Goal: Information Seeking & Learning: Learn about a topic

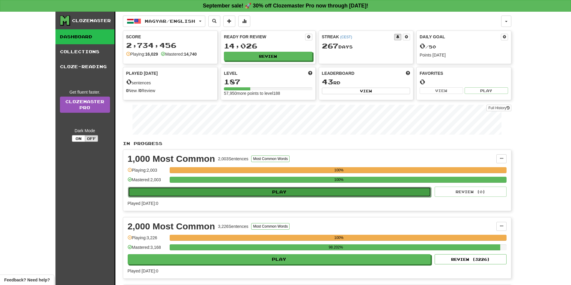
click at [270, 190] on button "Play" at bounding box center [279, 192] width 303 height 10
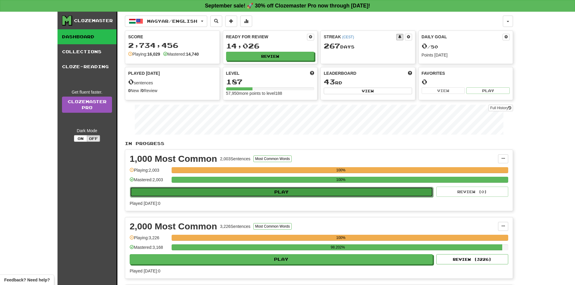
select select "**"
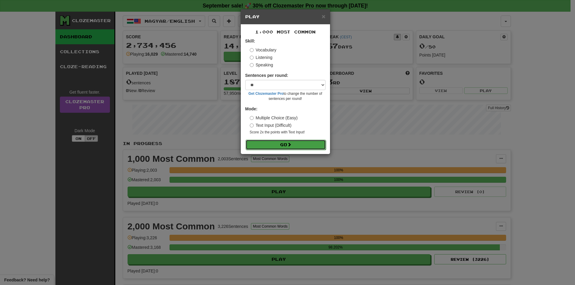
click at [276, 142] on button "Go" at bounding box center [286, 145] width 80 height 10
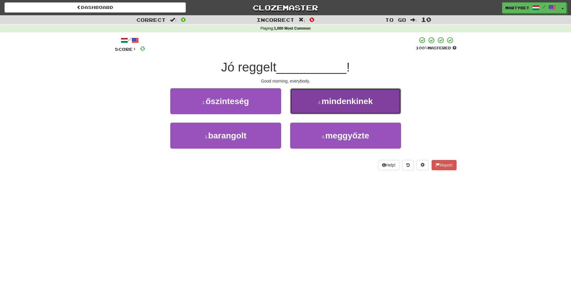
click at [342, 102] on span "mindenkinek" at bounding box center [346, 101] width 51 height 9
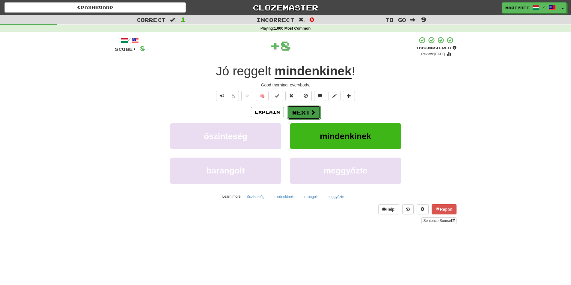
click at [304, 111] on button "Next" at bounding box center [304, 113] width 34 height 14
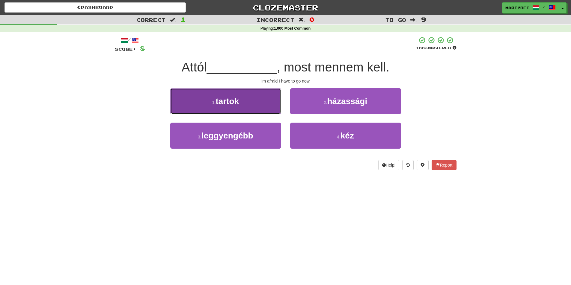
click at [229, 111] on button "1 . tartok" at bounding box center [225, 101] width 111 height 26
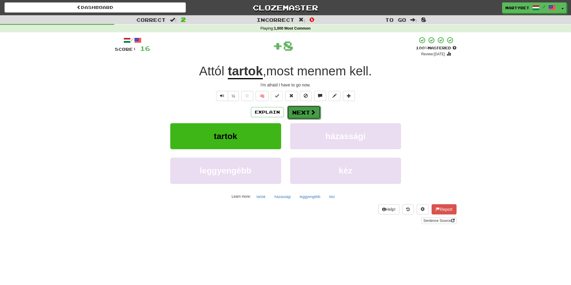
click at [304, 114] on button "Next" at bounding box center [304, 113] width 34 height 14
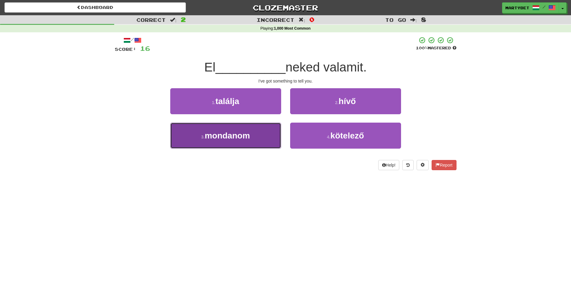
click at [223, 136] on span "mondanom" at bounding box center [227, 135] width 45 height 9
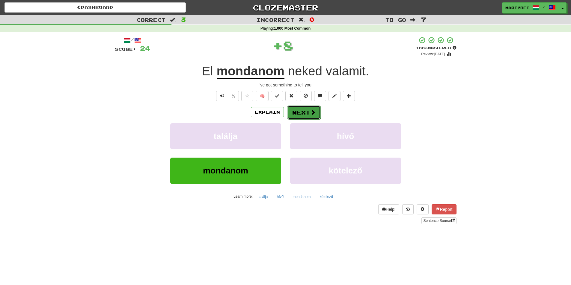
click at [303, 112] on button "Next" at bounding box center [304, 113] width 34 height 14
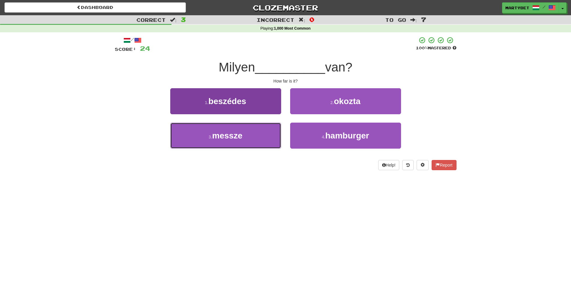
drag, startPoint x: 228, startPoint y: 138, endPoint x: 240, endPoint y: 140, distance: 12.4
click at [228, 138] on span "messze" at bounding box center [227, 135] width 30 height 9
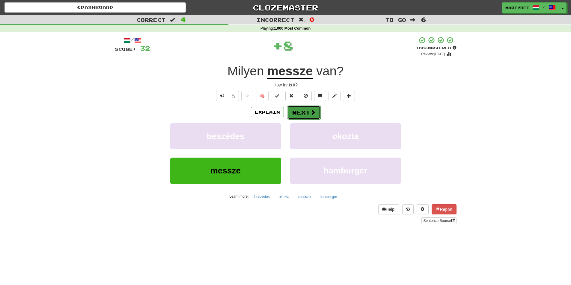
click at [293, 113] on button "Next" at bounding box center [304, 113] width 34 height 14
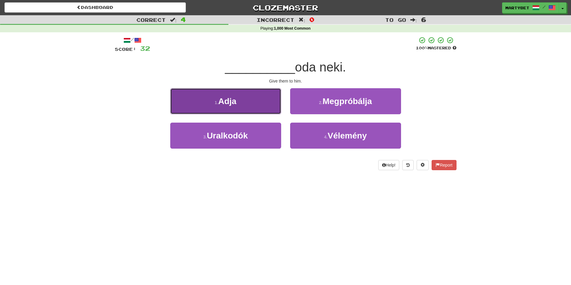
click at [229, 107] on button "1 . Adja" at bounding box center [225, 101] width 111 height 26
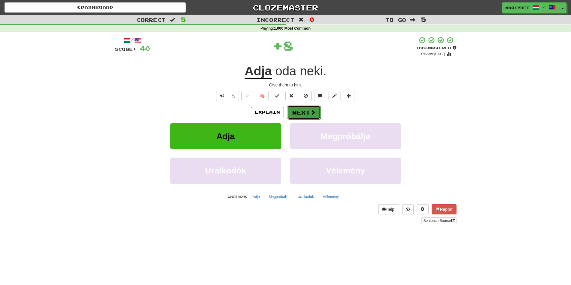
click at [299, 111] on button "Next" at bounding box center [304, 113] width 34 height 14
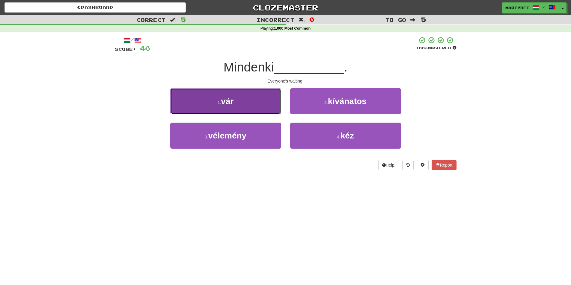
click at [228, 106] on button "1 . vár" at bounding box center [225, 101] width 111 height 26
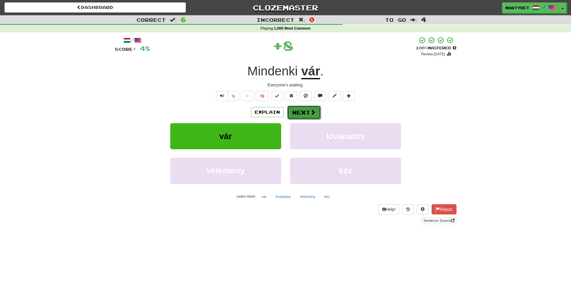
click at [303, 114] on button "Next" at bounding box center [304, 113] width 34 height 14
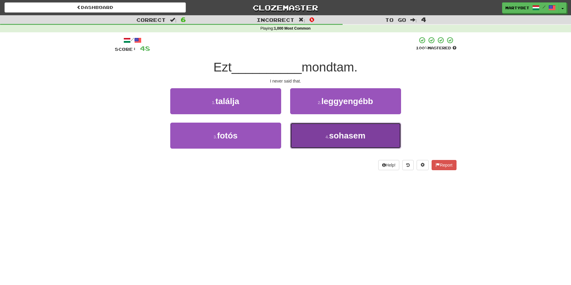
click at [337, 136] on span "sohasem" at bounding box center [347, 135] width 36 height 9
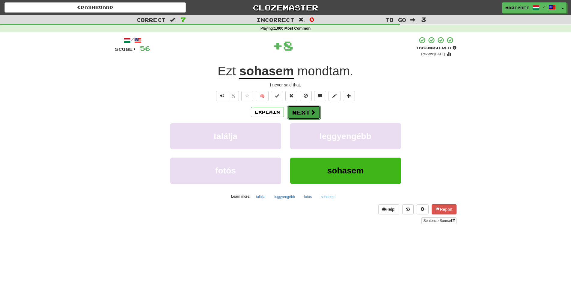
click at [300, 114] on button "Next" at bounding box center [304, 113] width 34 height 14
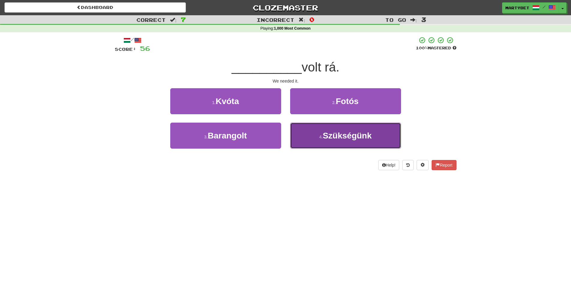
click at [345, 137] on span "Szükségünk" at bounding box center [347, 135] width 49 height 9
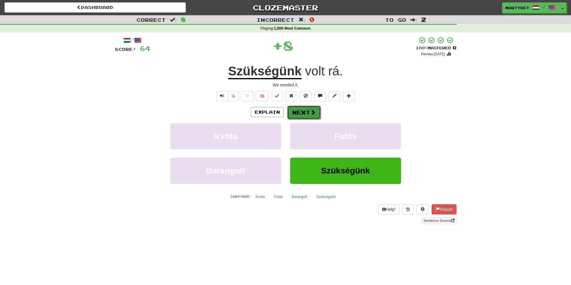
click at [306, 113] on button "Next" at bounding box center [304, 113] width 34 height 14
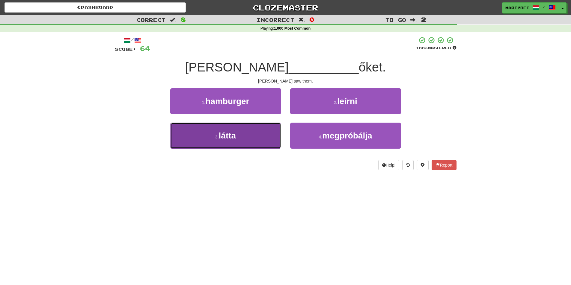
click at [229, 134] on span "látta" at bounding box center [227, 135] width 17 height 9
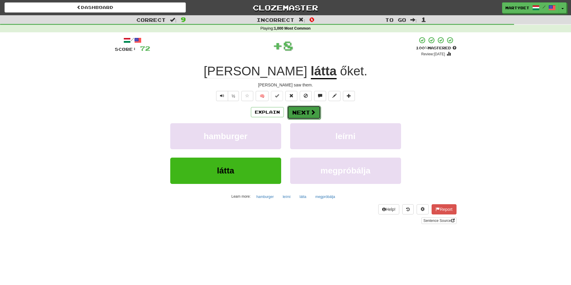
click at [296, 112] on button "Next" at bounding box center [304, 113] width 34 height 14
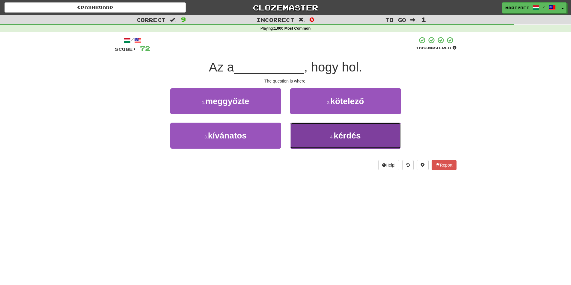
click at [343, 136] on span "kérdés" at bounding box center [346, 135] width 27 height 9
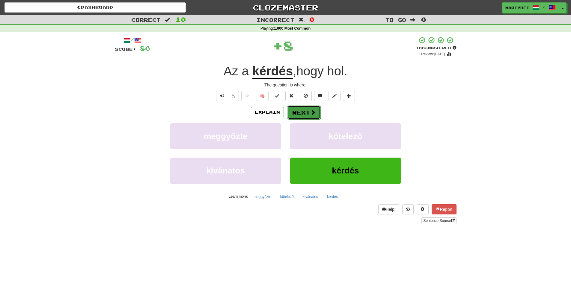
click at [301, 116] on button "Next" at bounding box center [304, 113] width 34 height 14
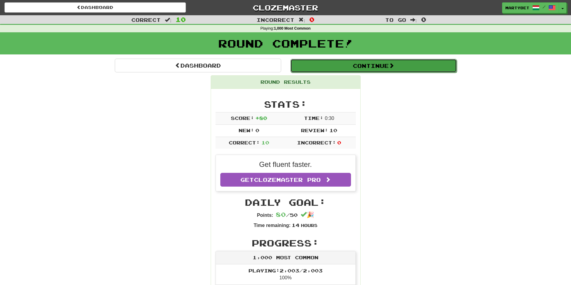
click at [356, 69] on button "Continue" at bounding box center [373, 66] width 166 height 14
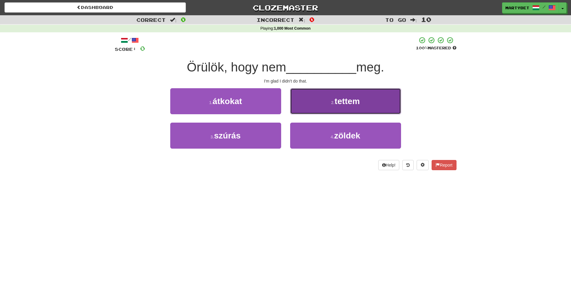
click at [343, 107] on button "2 . tettem" at bounding box center [345, 101] width 111 height 26
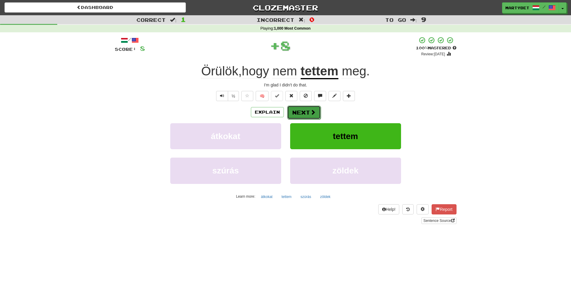
click at [306, 114] on button "Next" at bounding box center [304, 113] width 34 height 14
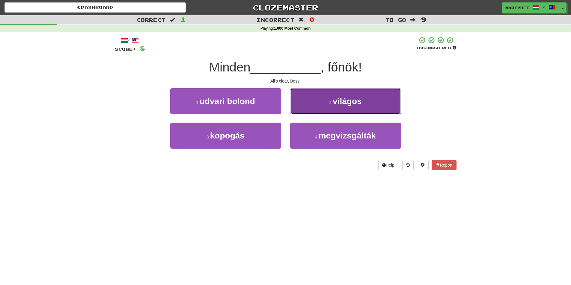
click at [344, 103] on span "világos" at bounding box center [346, 101] width 29 height 9
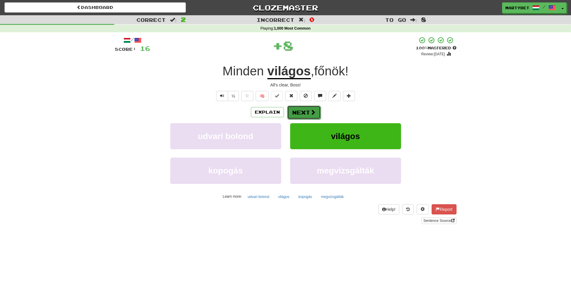
click at [302, 115] on button "Next" at bounding box center [304, 113] width 34 height 14
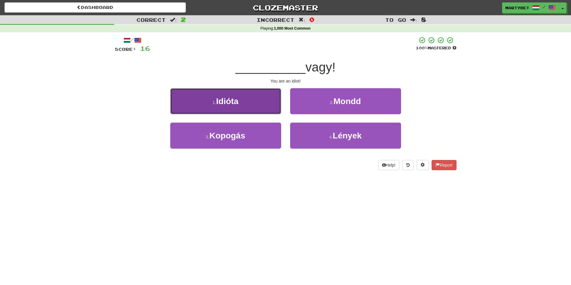
click at [227, 106] on button "1 . Idióta" at bounding box center [225, 101] width 111 height 26
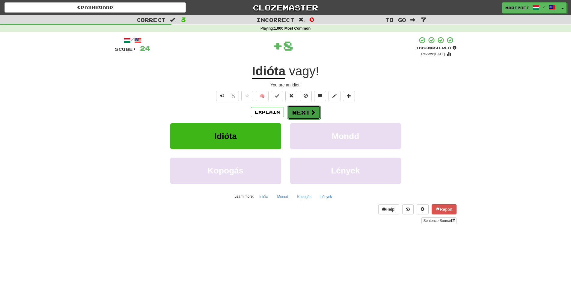
click at [302, 117] on button "Next" at bounding box center [304, 113] width 34 height 14
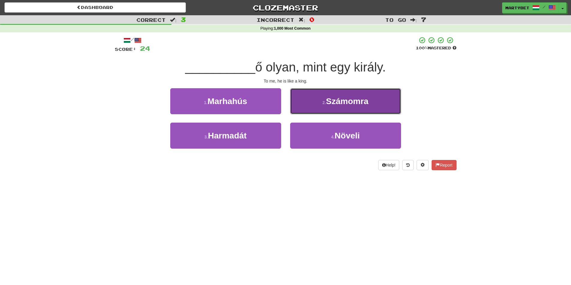
click at [332, 107] on button "2 . Számomra" at bounding box center [345, 101] width 111 height 26
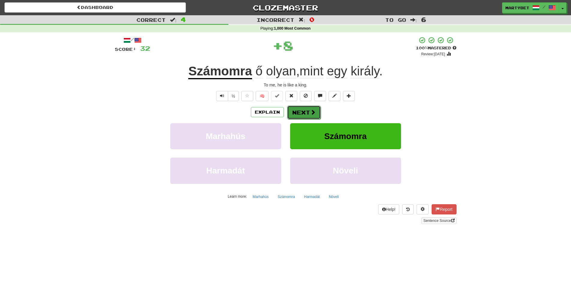
click at [311, 114] on span at bounding box center [312, 112] width 5 height 5
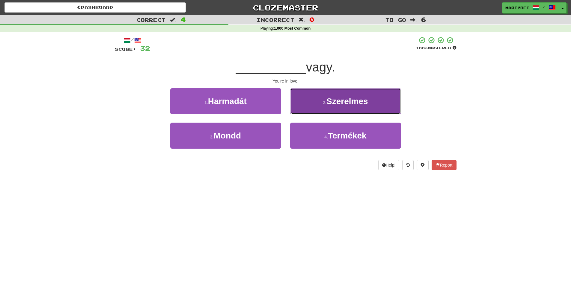
click at [360, 99] on span "Szerelmes" at bounding box center [347, 101] width 42 height 9
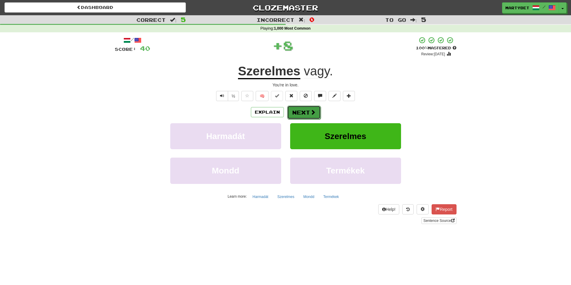
click at [294, 111] on button "Next" at bounding box center [304, 113] width 34 height 14
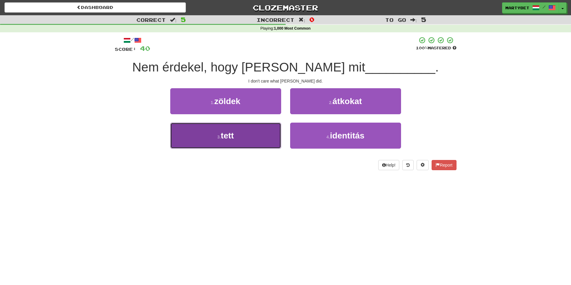
click at [234, 137] on span "tett" at bounding box center [227, 135] width 13 height 9
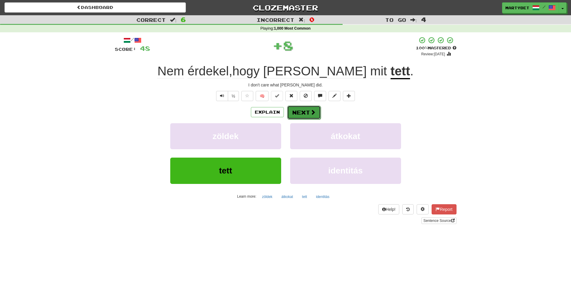
click at [299, 114] on button "Next" at bounding box center [304, 113] width 34 height 14
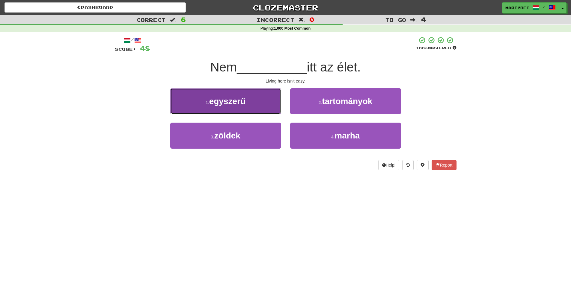
click at [230, 107] on button "1 . egyszerű" at bounding box center [225, 101] width 111 height 26
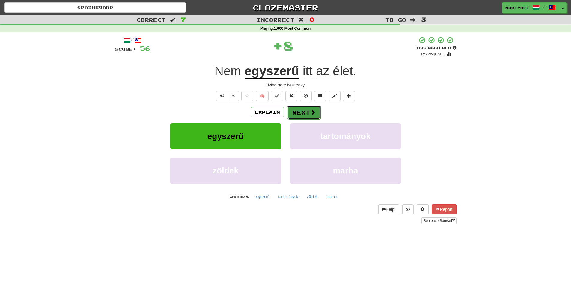
click at [302, 107] on button "Next" at bounding box center [304, 113] width 34 height 14
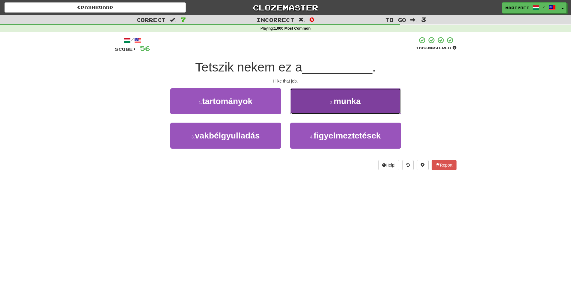
click at [349, 103] on span "munka" at bounding box center [346, 101] width 27 height 9
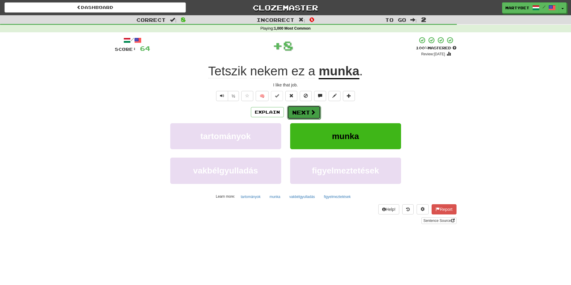
click at [298, 112] on button "Next" at bounding box center [304, 113] width 34 height 14
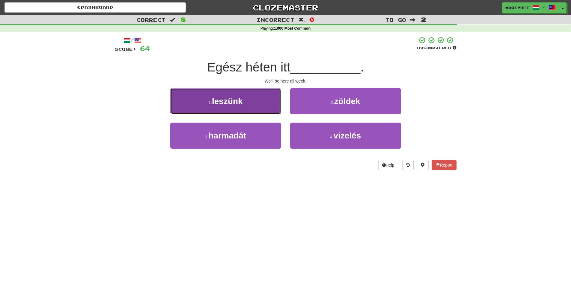
click at [225, 109] on button "1 . leszünk" at bounding box center [225, 101] width 111 height 26
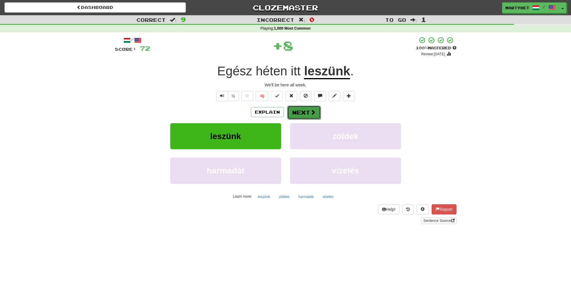
click at [297, 114] on button "Next" at bounding box center [304, 113] width 34 height 14
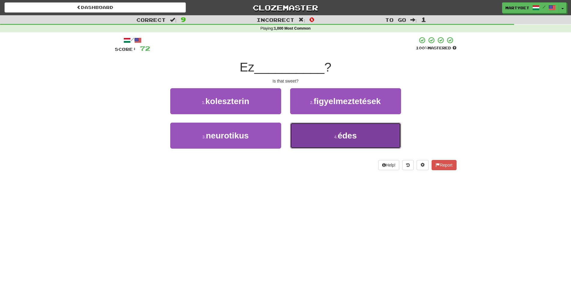
click at [343, 142] on button "4 . édes" at bounding box center [345, 136] width 111 height 26
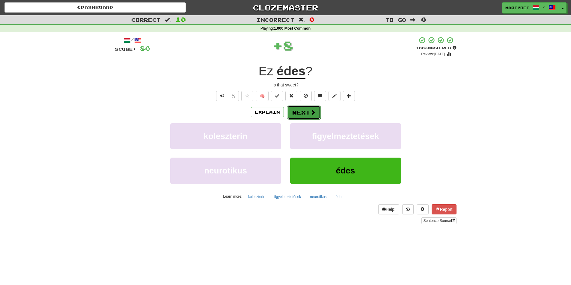
click at [300, 111] on button "Next" at bounding box center [304, 113] width 34 height 14
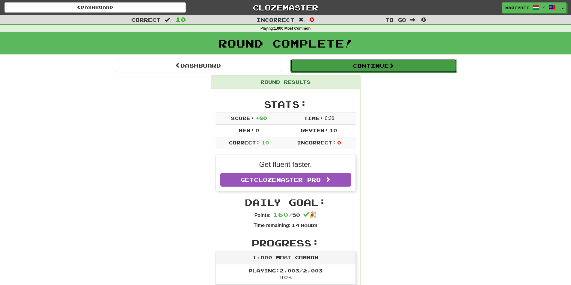
click at [358, 69] on button "Continue" at bounding box center [373, 66] width 166 height 14
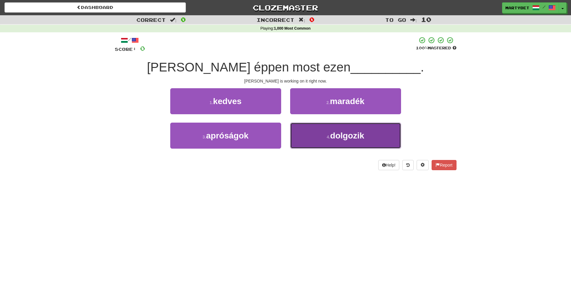
click at [355, 140] on span "dolgozik" at bounding box center [347, 135] width 34 height 9
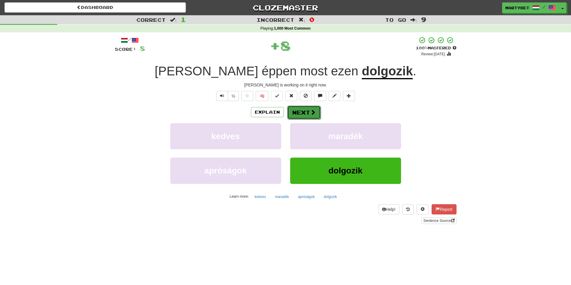
click at [306, 113] on button "Next" at bounding box center [304, 113] width 34 height 14
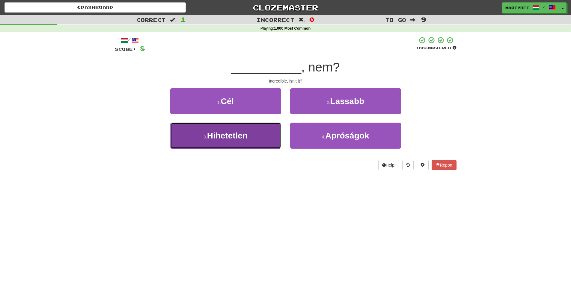
click at [229, 135] on span "Hihetetlen" at bounding box center [227, 135] width 40 height 9
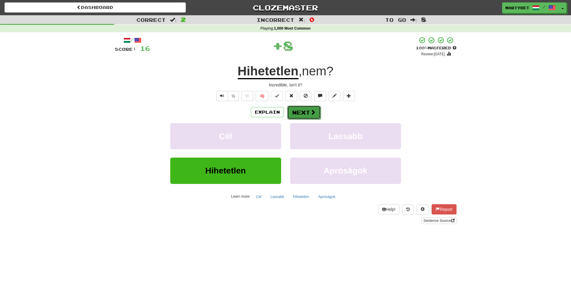
click at [303, 116] on button "Next" at bounding box center [304, 113] width 34 height 14
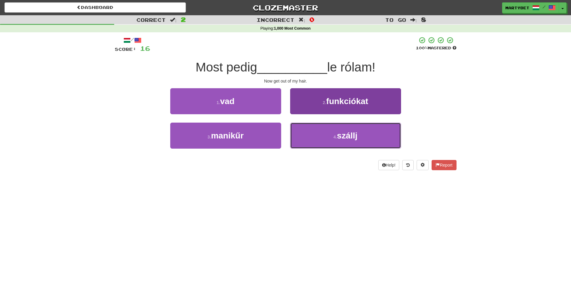
click at [348, 137] on span "szállj" at bounding box center [347, 135] width 20 height 9
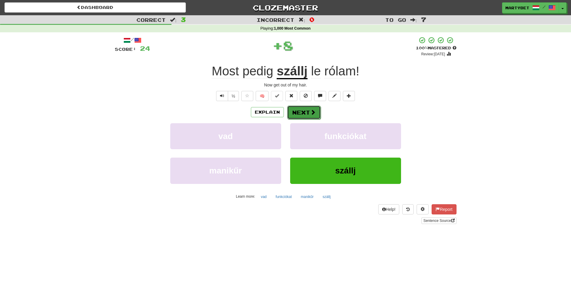
click at [305, 114] on button "Next" at bounding box center [304, 113] width 34 height 14
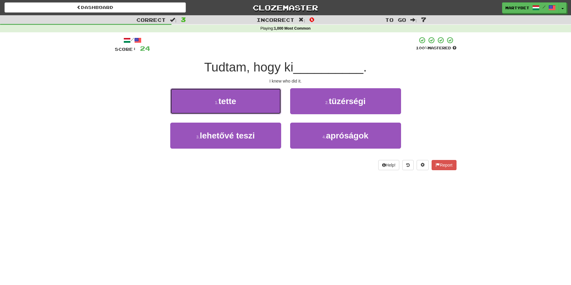
click at [231, 103] on span "tette" at bounding box center [227, 101] width 18 height 9
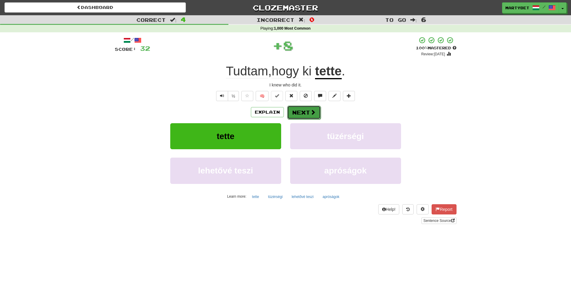
click at [305, 112] on button "Next" at bounding box center [304, 113] width 34 height 14
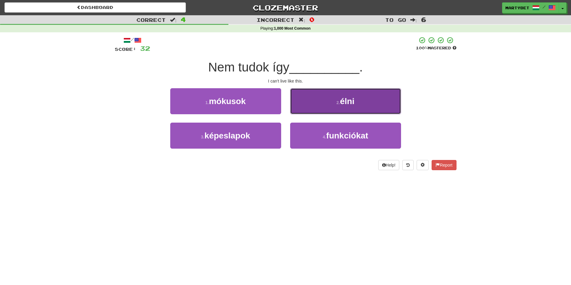
click at [355, 105] on button "2 . élni" at bounding box center [345, 101] width 111 height 26
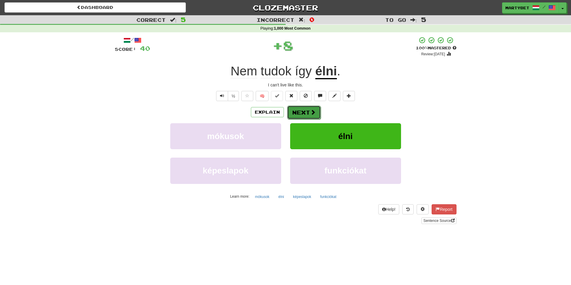
click at [303, 113] on button "Next" at bounding box center [304, 113] width 34 height 14
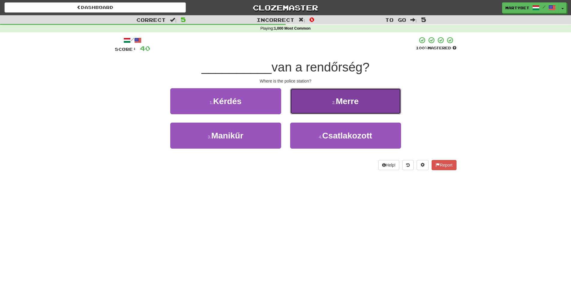
click at [343, 106] on button "2 . [GEOGRAPHIC_DATA]" at bounding box center [345, 101] width 111 height 26
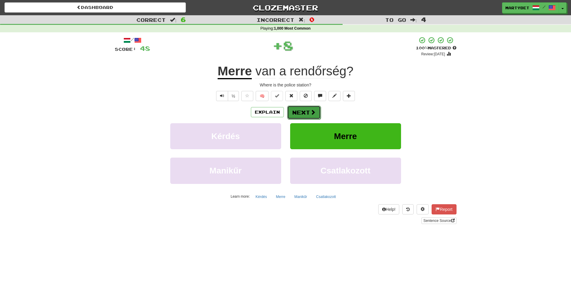
click at [303, 112] on button "Next" at bounding box center [304, 113] width 34 height 14
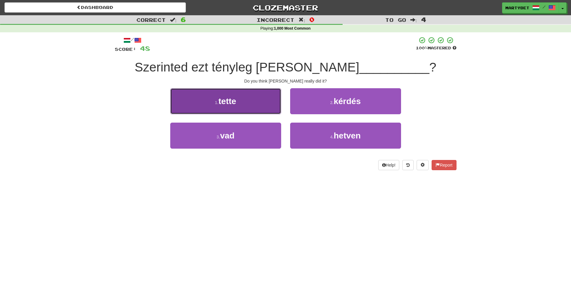
click at [229, 107] on button "1 . tette" at bounding box center [225, 101] width 111 height 26
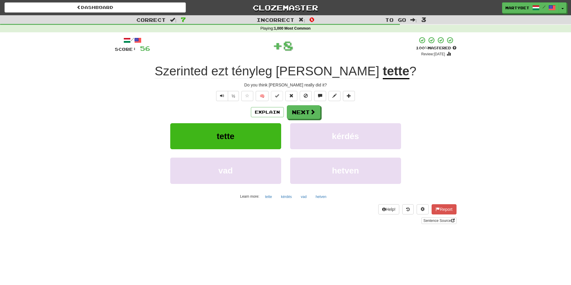
click at [321, 112] on div "Explain Next" at bounding box center [285, 112] width 341 height 14
click at [304, 114] on button "Next" at bounding box center [304, 113] width 34 height 14
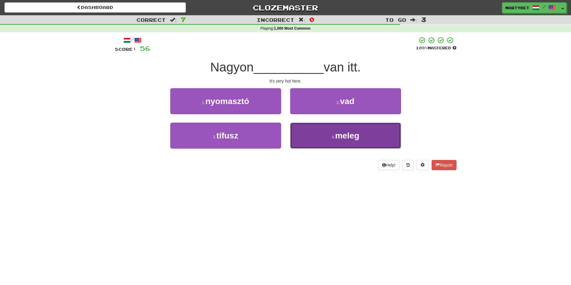
click at [353, 136] on span "meleg" at bounding box center [347, 135] width 24 height 9
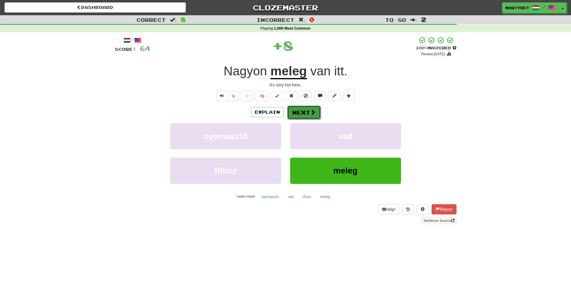
click at [305, 115] on button "Next" at bounding box center [304, 113] width 34 height 14
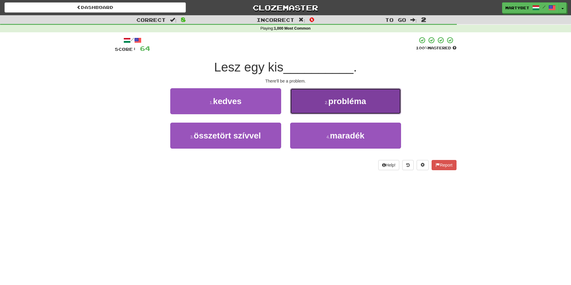
click at [340, 105] on span "probléma" at bounding box center [347, 101] width 38 height 9
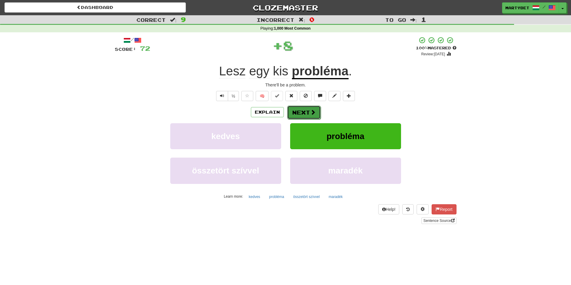
click at [306, 110] on button "Next" at bounding box center [304, 113] width 34 height 14
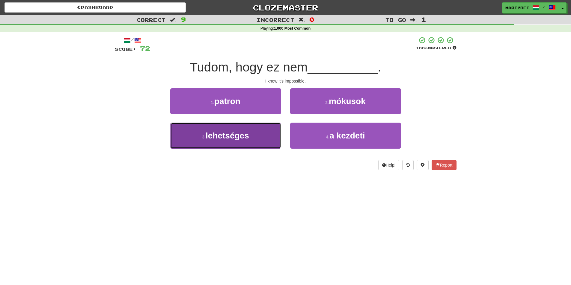
click at [216, 135] on span "lehetséges" at bounding box center [226, 135] width 43 height 9
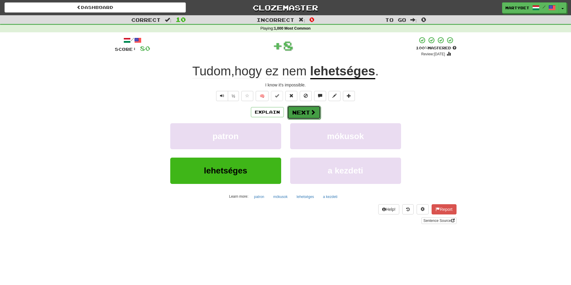
click at [296, 112] on button "Next" at bounding box center [304, 113] width 34 height 14
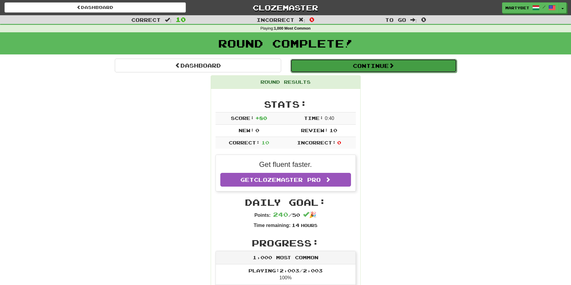
click at [362, 68] on button "Continue" at bounding box center [373, 66] width 166 height 14
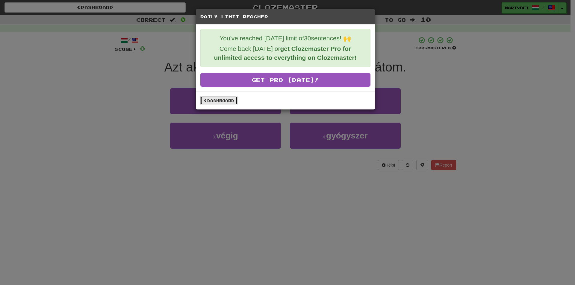
click at [211, 99] on link "Dashboard" at bounding box center [218, 100] width 37 height 9
